Goal: Task Accomplishment & Management: Manage account settings

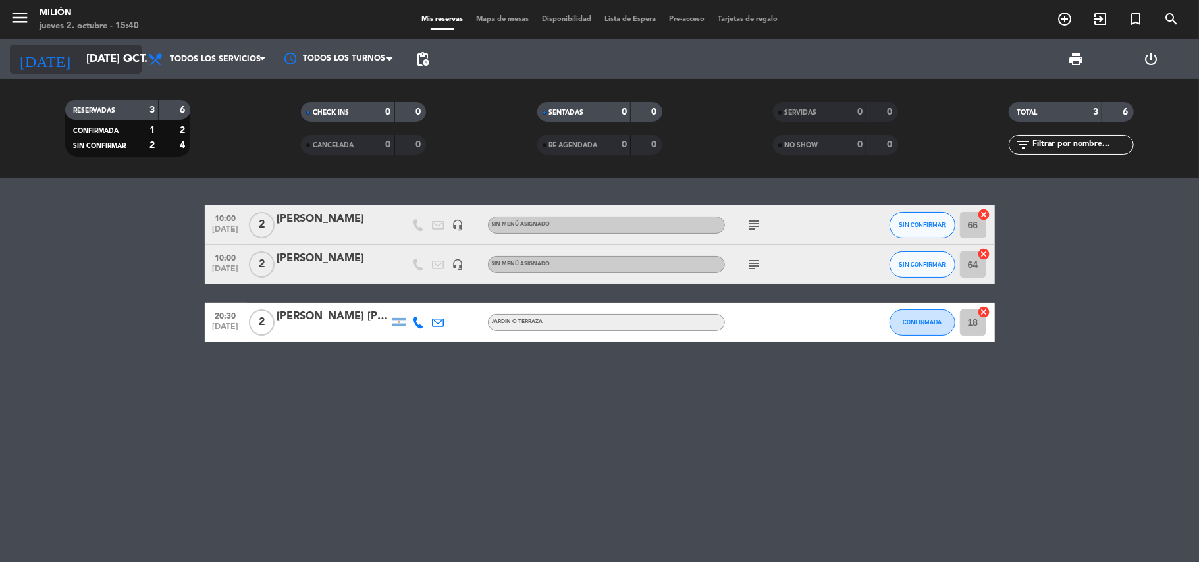
click at [82, 62] on input "[DATE] oct." at bounding box center [151, 60] width 142 height 26
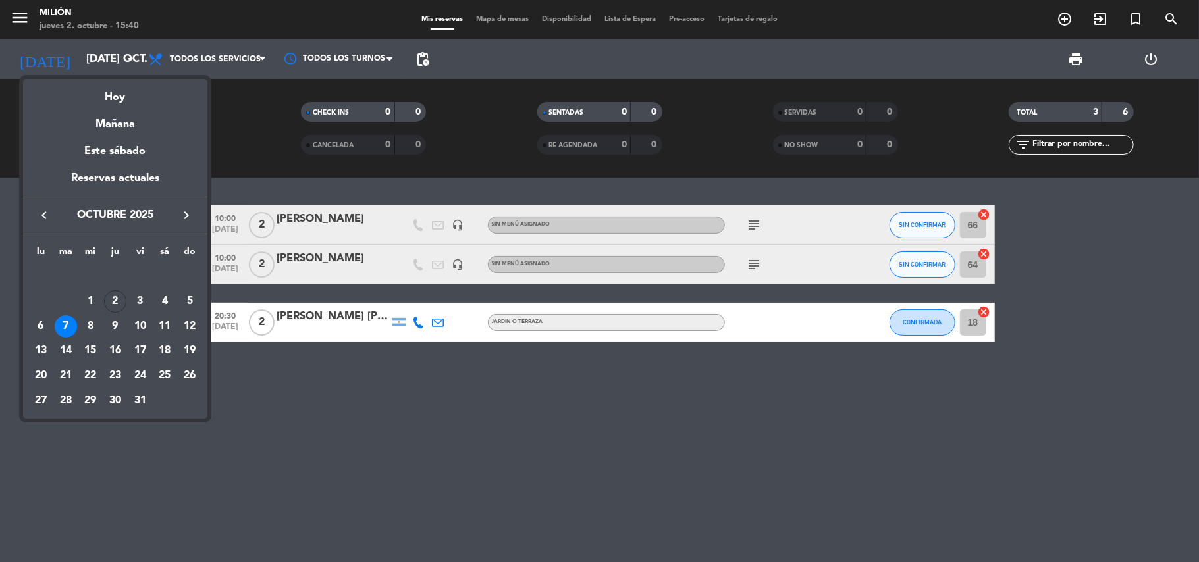
click at [64, 321] on div "7" at bounding box center [66, 326] width 22 height 22
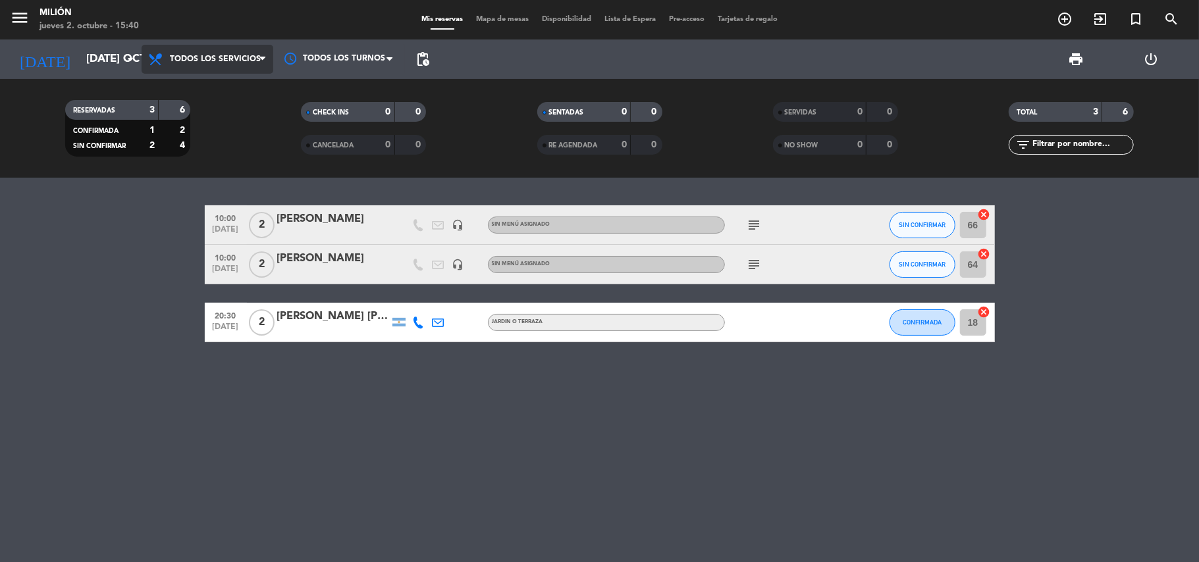
click at [259, 48] on span "Todos los servicios" at bounding box center [208, 59] width 132 height 29
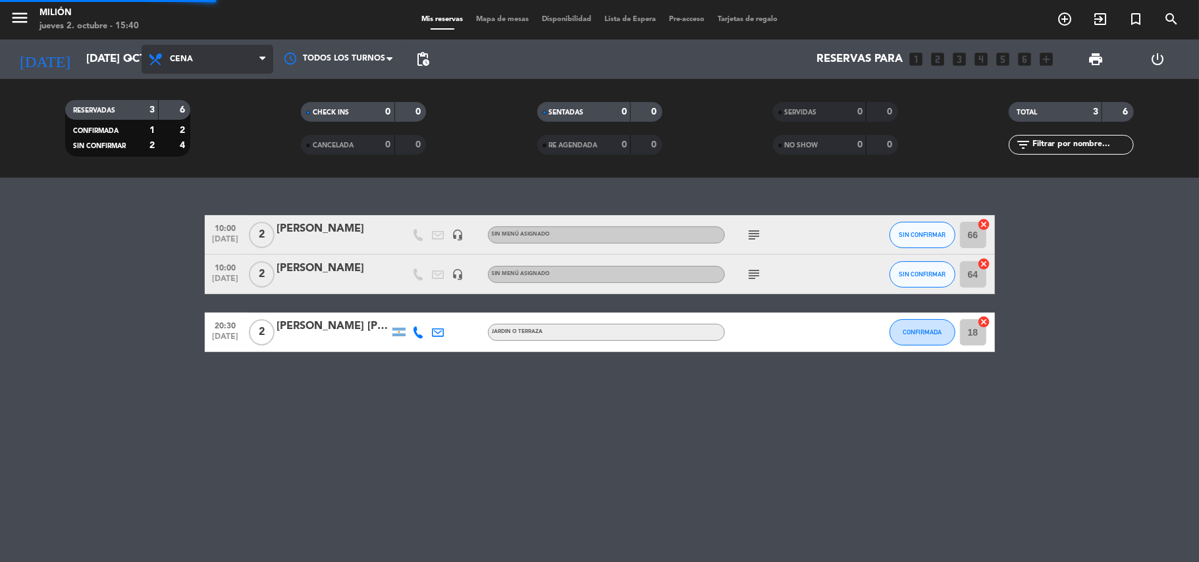
click at [198, 200] on ng-component "menu Milión jueves 2. octubre - 15:40 Mis reservas Mapa de mesas Disponibilidad…" at bounding box center [599, 281] width 1199 height 562
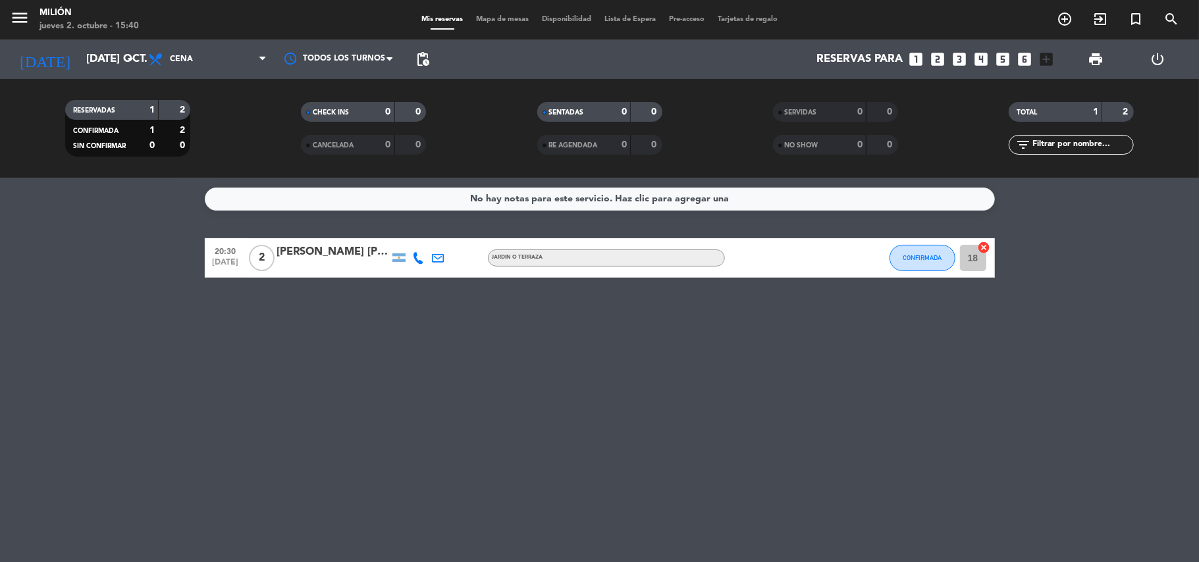
click at [1029, 61] on icon "looks_6" at bounding box center [1025, 59] width 17 height 17
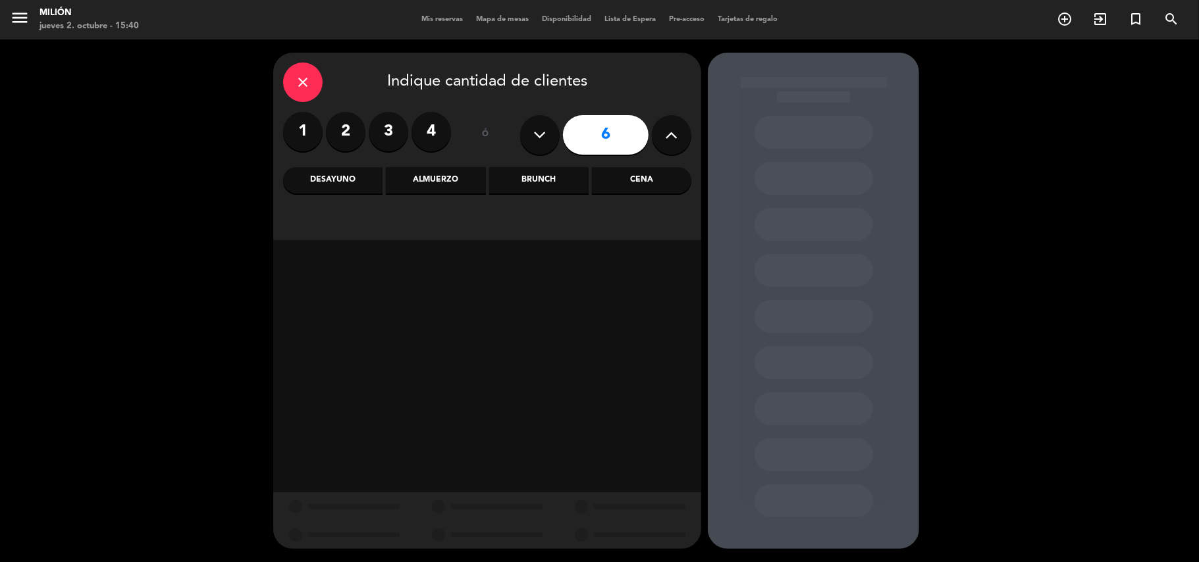
click at [637, 183] on div "Cena" at bounding box center [641, 180] width 99 height 26
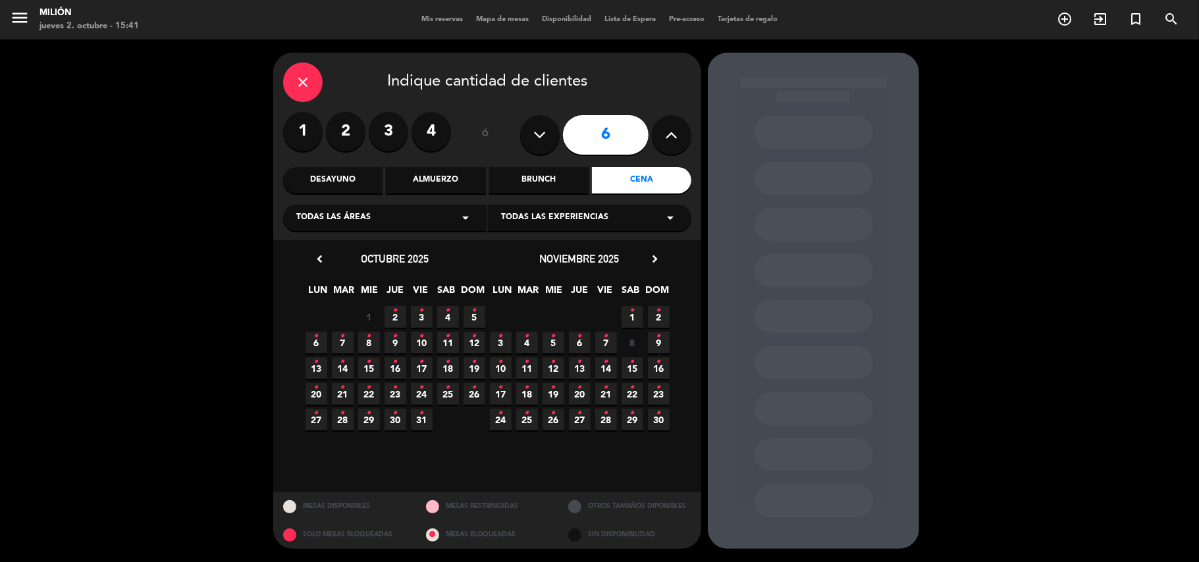
click at [341, 346] on icon "•" at bounding box center [342, 336] width 5 height 21
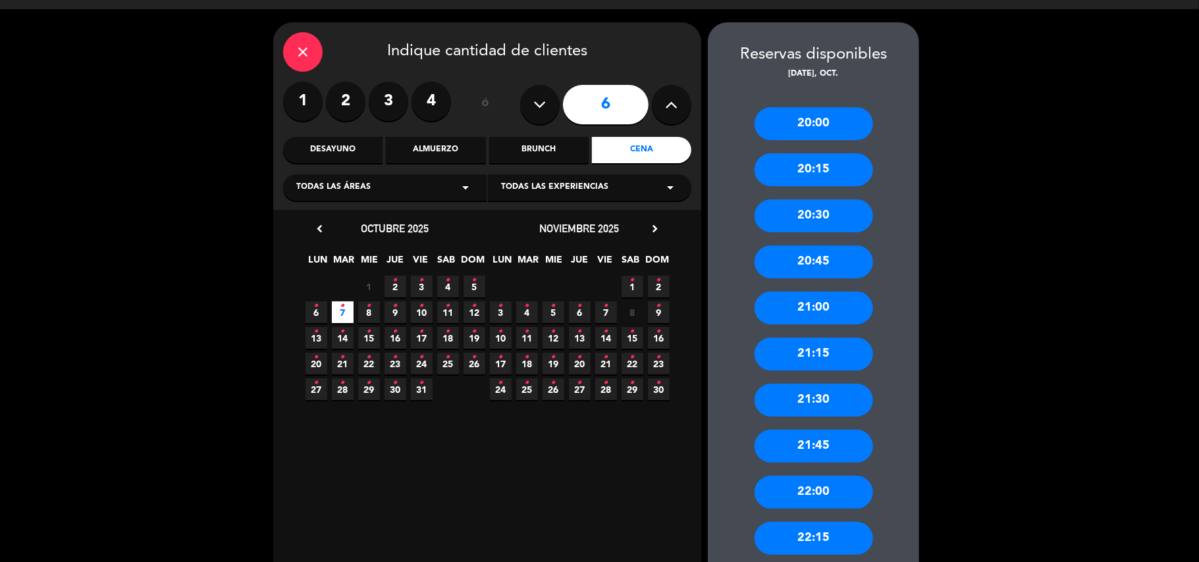
scroll to position [59, 0]
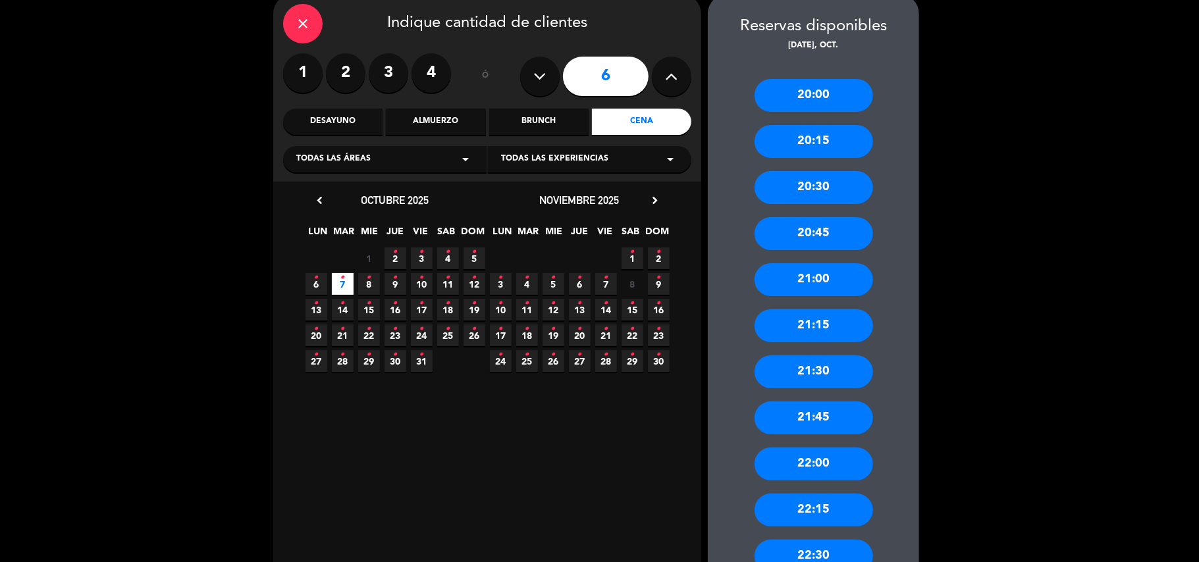
click at [821, 284] on div "21:00" at bounding box center [814, 279] width 119 height 33
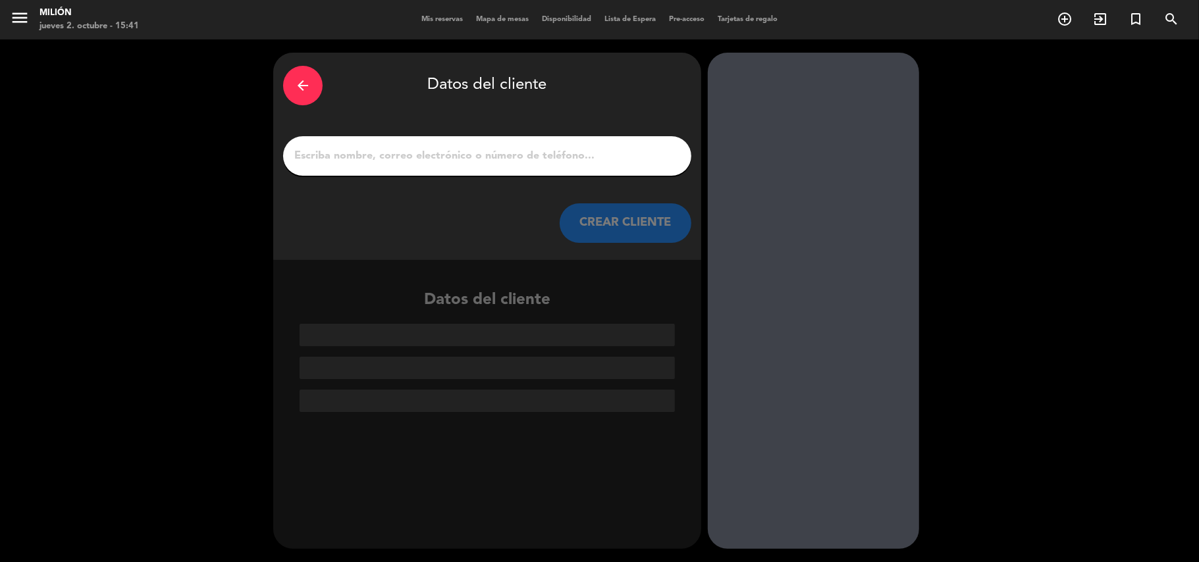
click at [332, 169] on div at bounding box center [487, 156] width 408 height 40
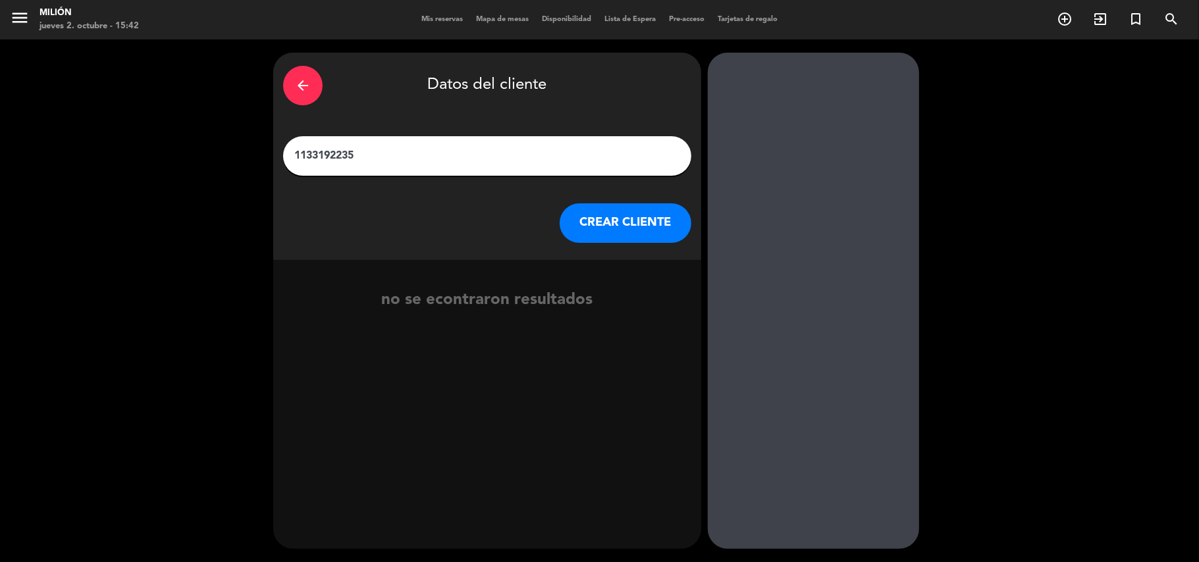
type input "1133192235"
click at [596, 213] on button "CREAR CLIENTE" at bounding box center [626, 223] width 132 height 40
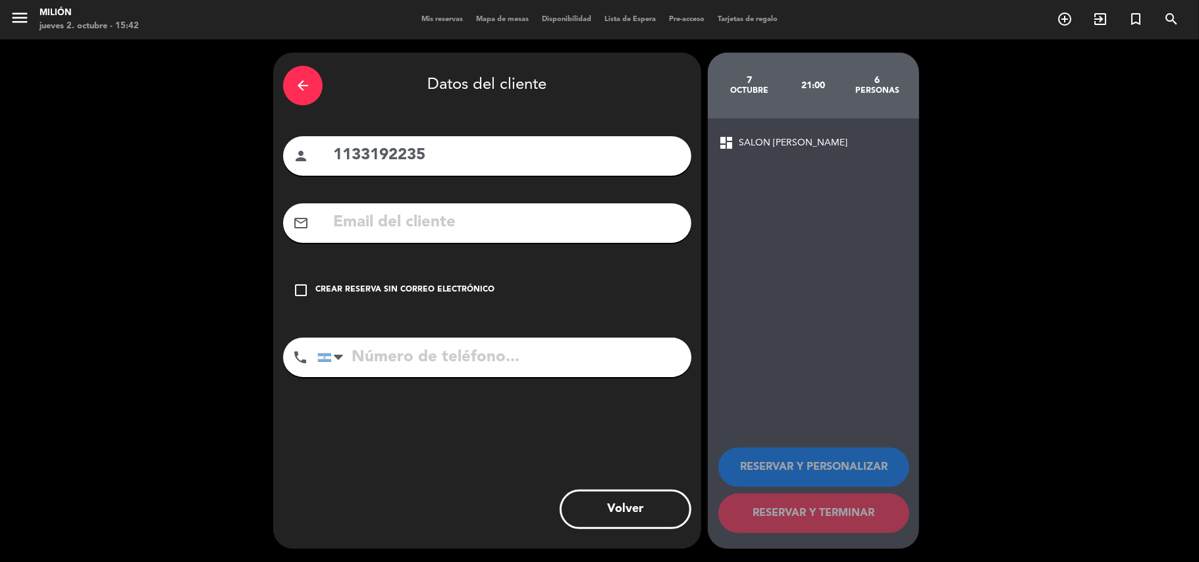
click at [304, 290] on icon "check_box_outline_blank" at bounding box center [301, 291] width 16 height 16
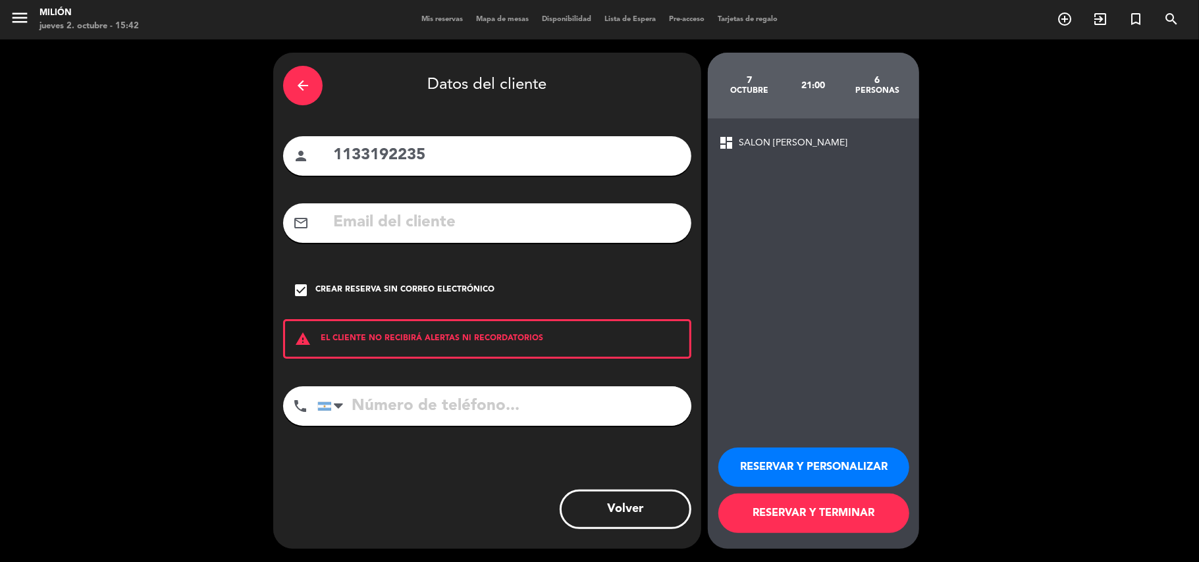
click at [814, 516] on button "RESERVAR Y TERMINAR" at bounding box center [813, 514] width 191 height 40
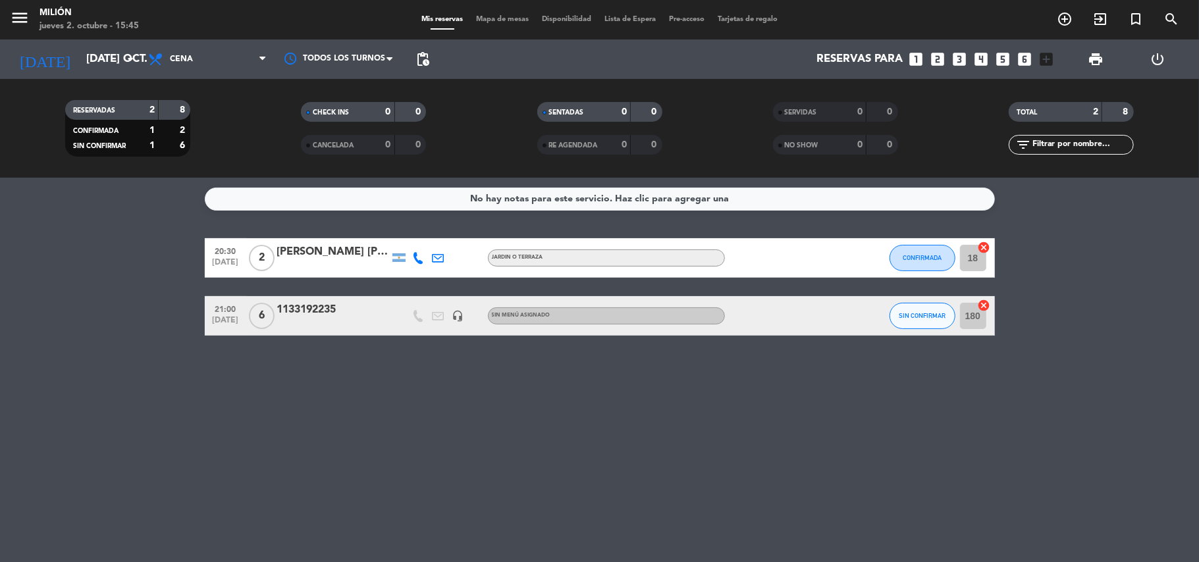
click at [319, 314] on div "1133192235" at bounding box center [333, 310] width 112 height 17
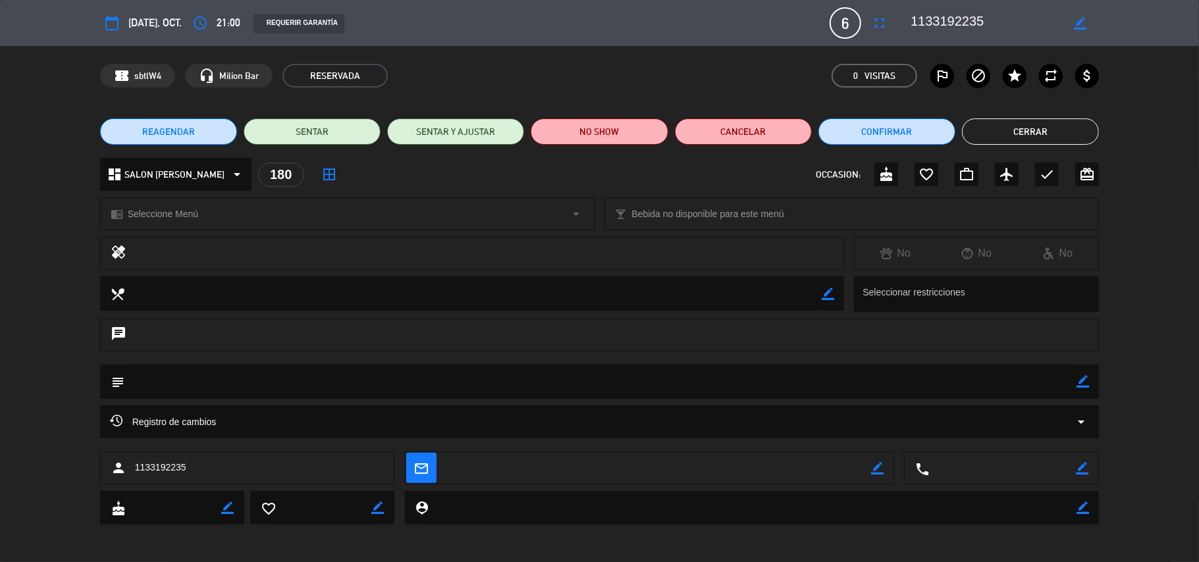
click at [1075, 17] on icon "border_color" at bounding box center [1080, 23] width 13 height 13
click at [206, 470] on div "person 1133192235" at bounding box center [247, 468] width 295 height 33
click at [265, 470] on div "person 1133192235" at bounding box center [247, 468] width 295 height 33
click at [263, 472] on div "person 1133192235" at bounding box center [247, 468] width 295 height 33
click at [1075, 29] on icon at bounding box center [1080, 23] width 13 height 13
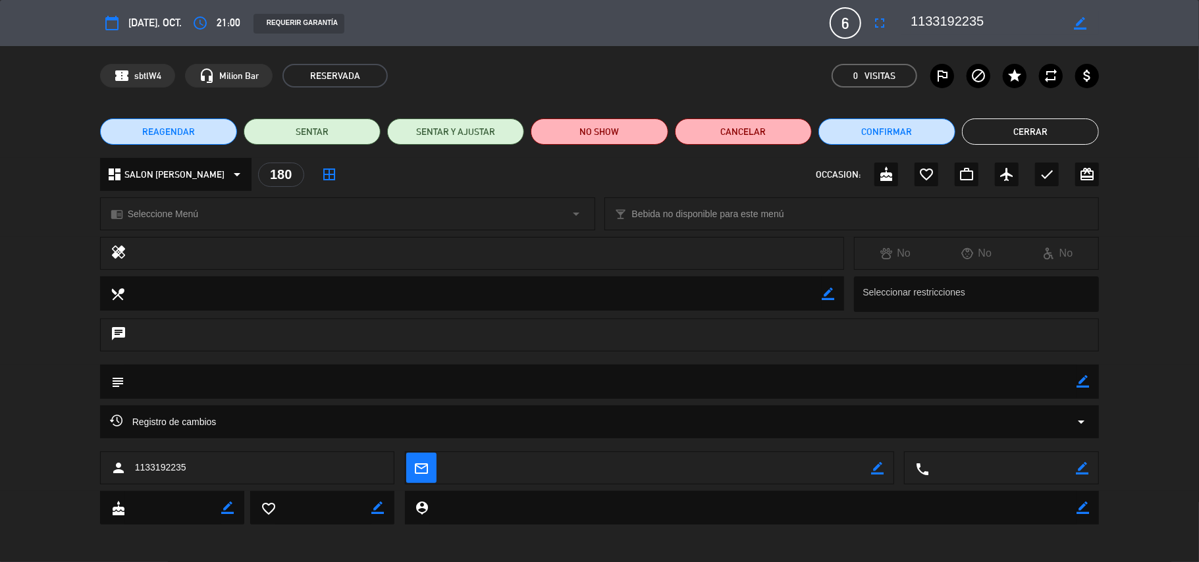
click at [1077, 22] on icon "border_color" at bounding box center [1080, 23] width 13 height 13
drag, startPoint x: 950, startPoint y: 28, endPoint x: 959, endPoint y: 25, distance: 9.6
click at [954, 27] on textarea at bounding box center [986, 23] width 151 height 24
click at [986, 11] on div "calendar_today [DATE], oct. access_time 21:00 REQUERIR GARANTÍA 6 1133192235 fu…" at bounding box center [600, 23] width 1000 height 32
click at [985, 26] on textarea at bounding box center [986, 23] width 151 height 24
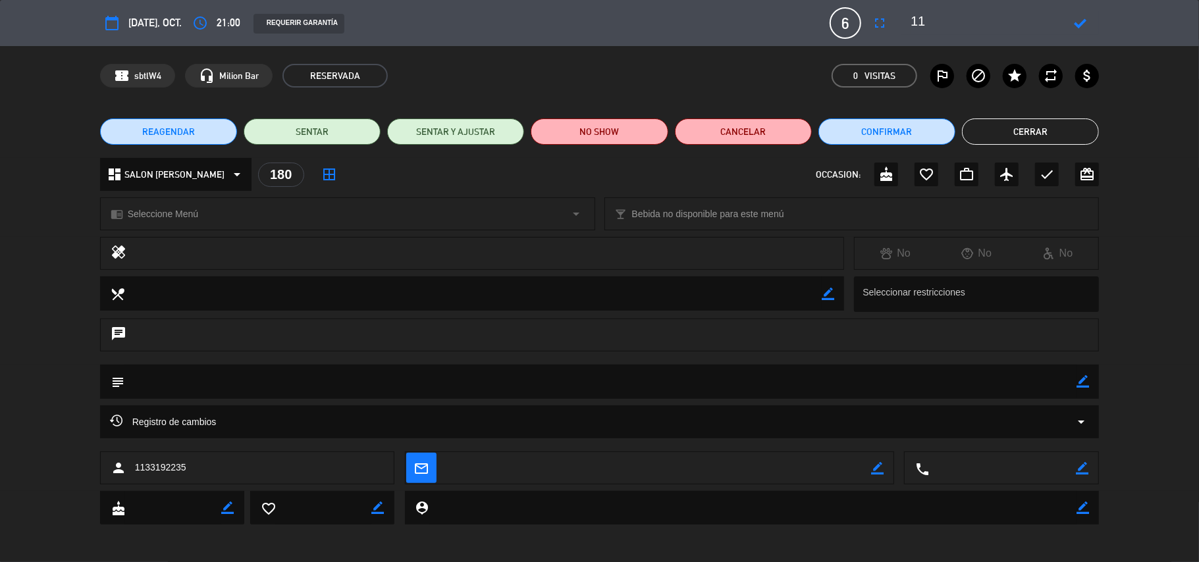
type textarea "1"
type textarea "riquelme"
click at [1074, 18] on icon at bounding box center [1080, 23] width 13 height 13
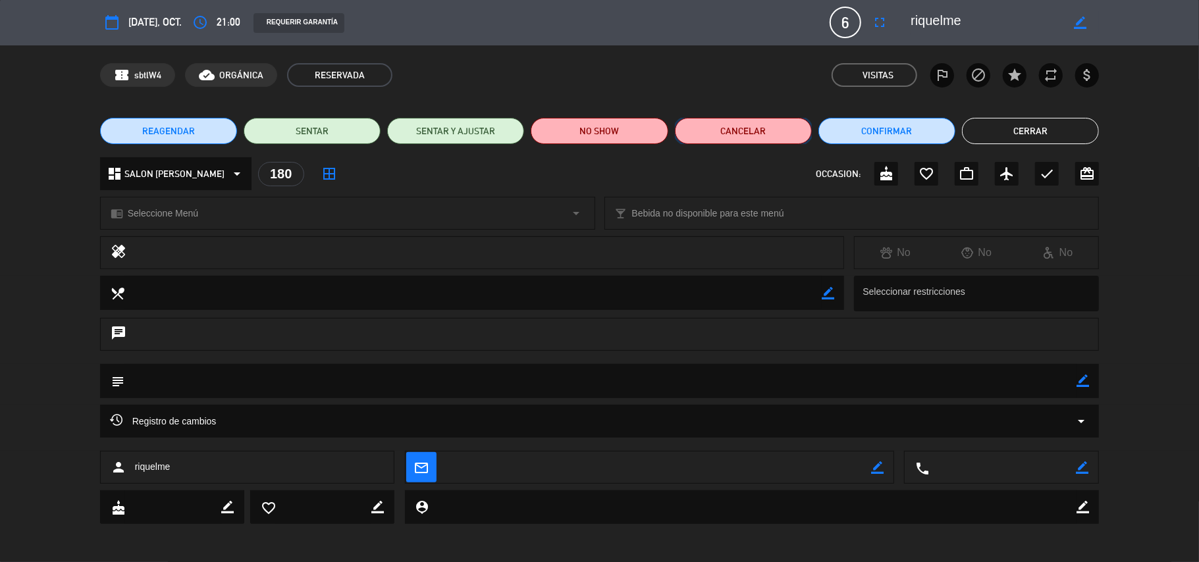
click at [738, 132] on button "Cancelar" at bounding box center [743, 131] width 137 height 26
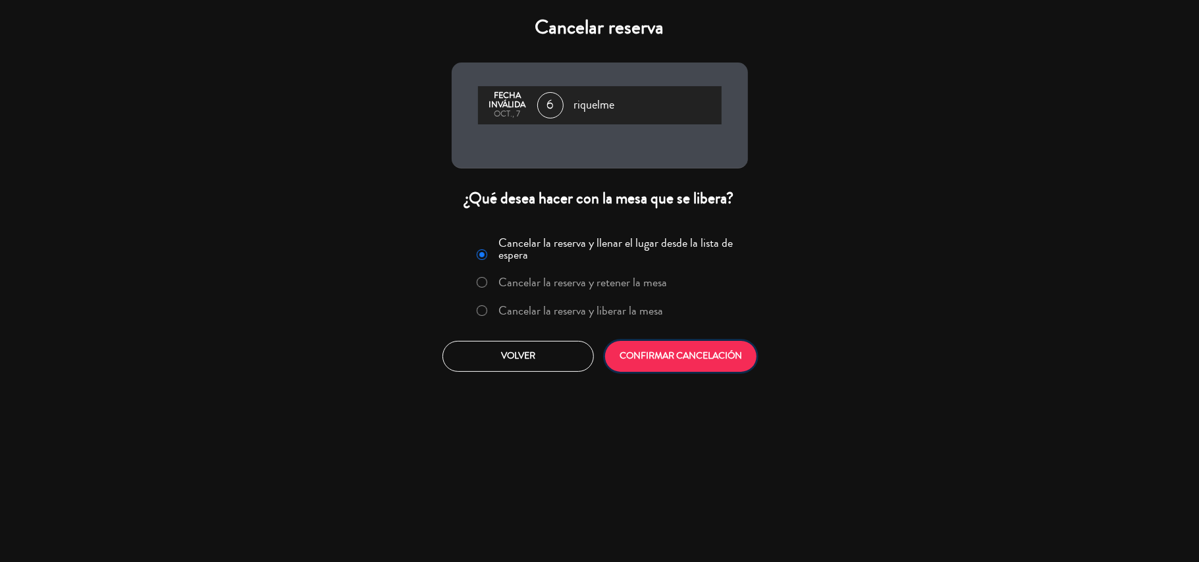
click at [672, 352] on button "CONFIRMAR CANCELACIÓN" at bounding box center [680, 356] width 151 height 31
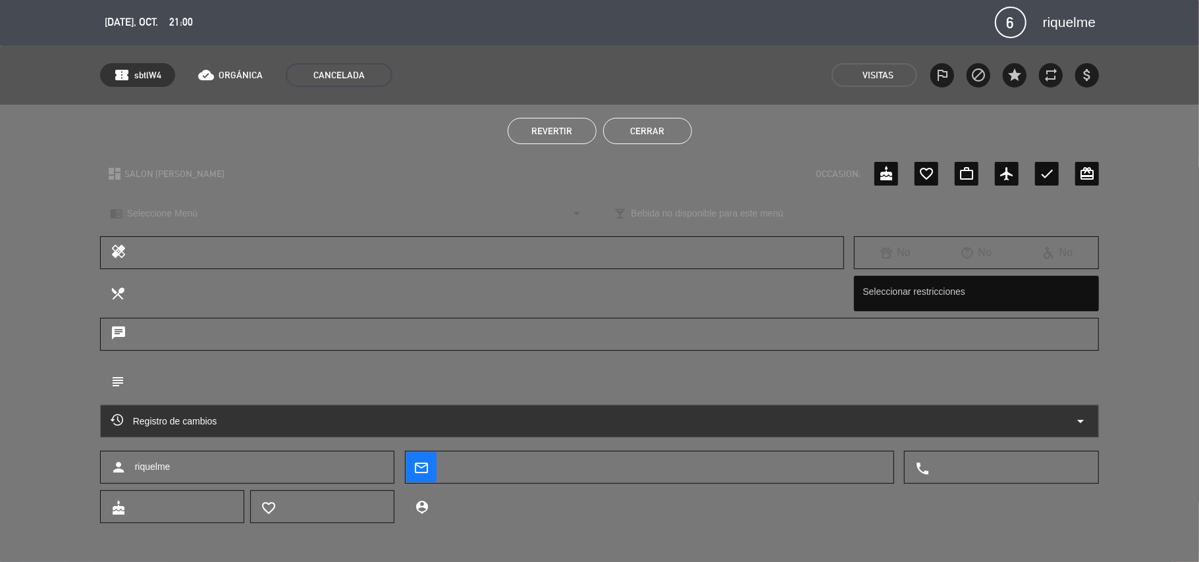
type input "[EMAIL_ADDRESS][DOMAIN_NAME]"
